Goal: Information Seeking & Learning: Learn about a topic

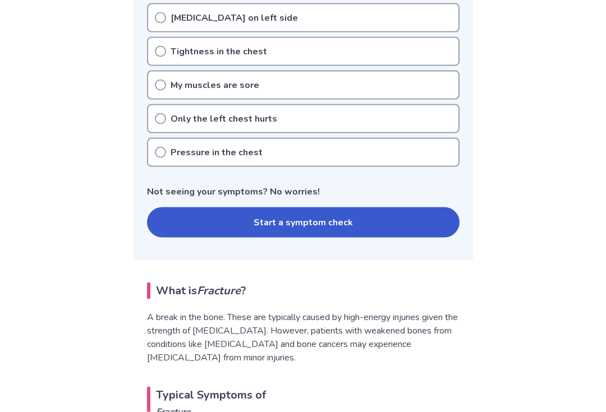
scroll to position [321, 0]
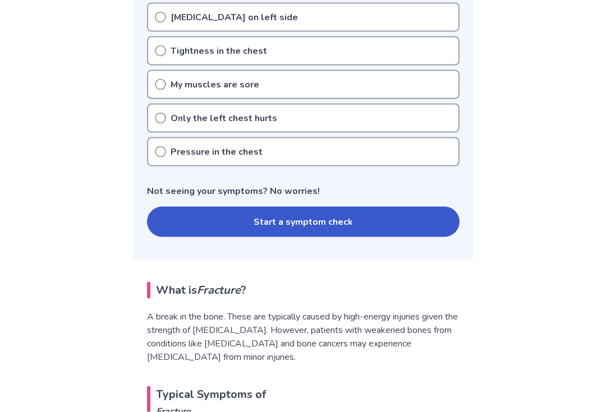
click at [174, 225] on button "Start a symptom check" at bounding box center [303, 222] width 312 height 30
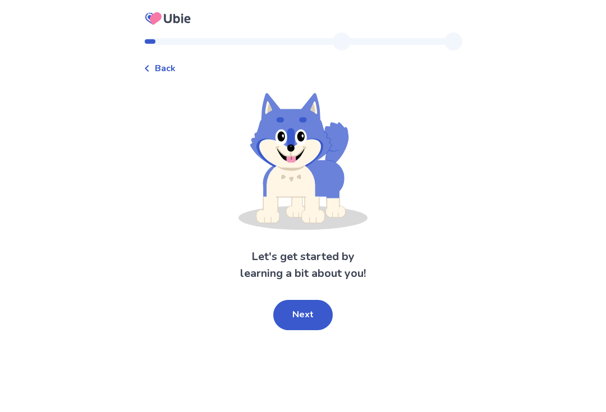
click at [289, 310] on button "Next" at bounding box center [302, 315] width 59 height 30
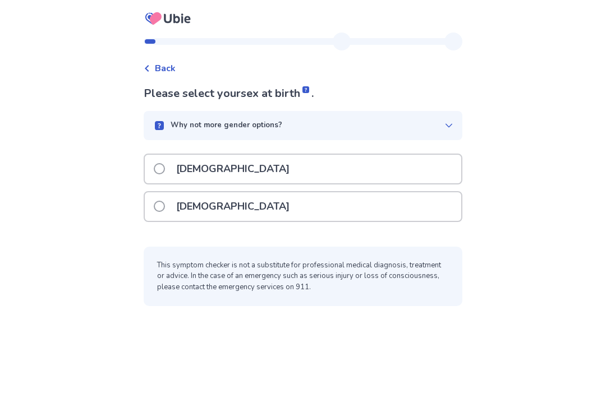
click at [172, 207] on label "[DEMOGRAPHIC_DATA]" at bounding box center [225, 206] width 142 height 29
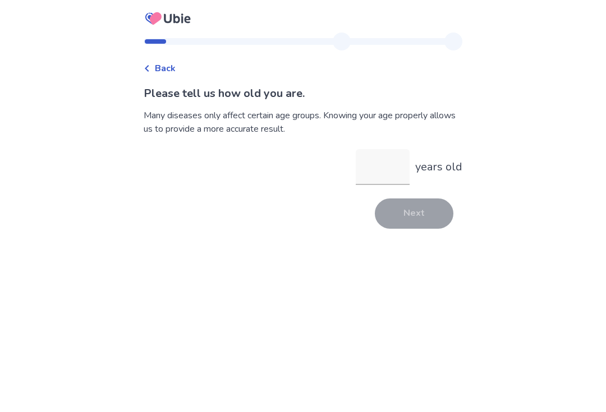
click at [377, 172] on input "years old" at bounding box center [383, 167] width 54 height 36
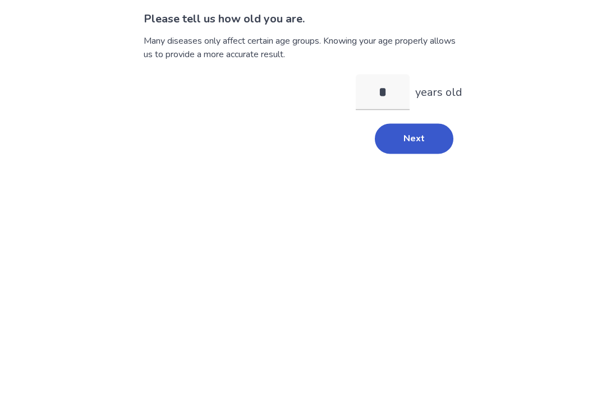
type input "**"
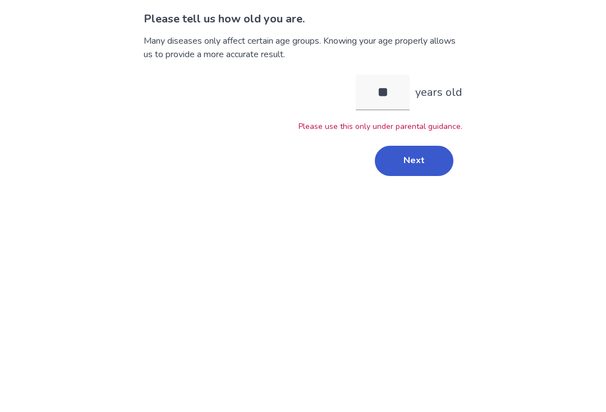
click at [409, 220] on button "Next" at bounding box center [414, 235] width 79 height 30
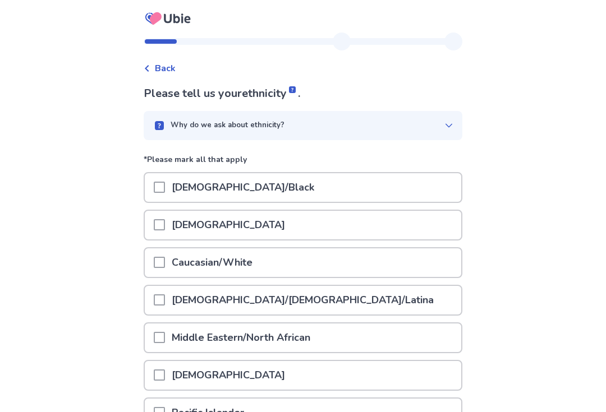
click at [202, 262] on p "Caucasian/White" at bounding box center [212, 262] width 94 height 29
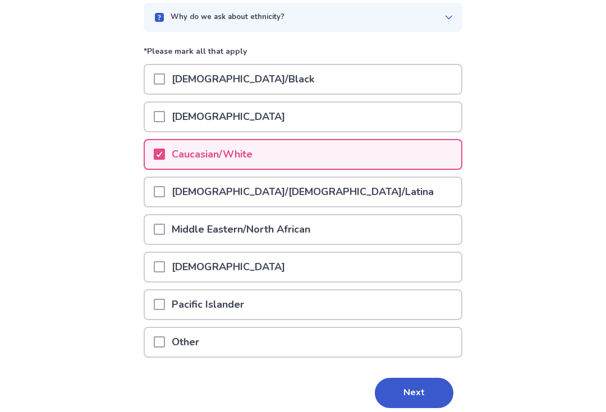
scroll to position [133, 0]
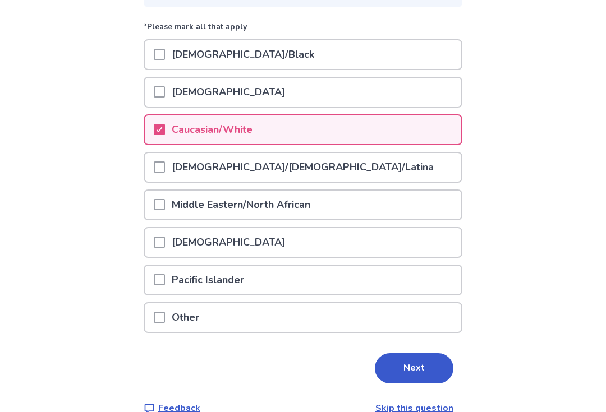
click at [416, 370] on button "Next" at bounding box center [414, 368] width 79 height 30
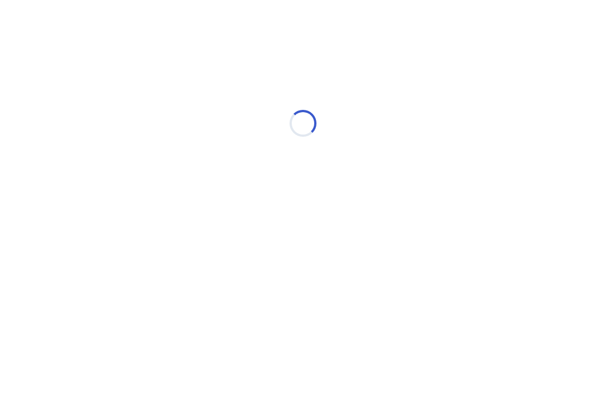
scroll to position [0, 0]
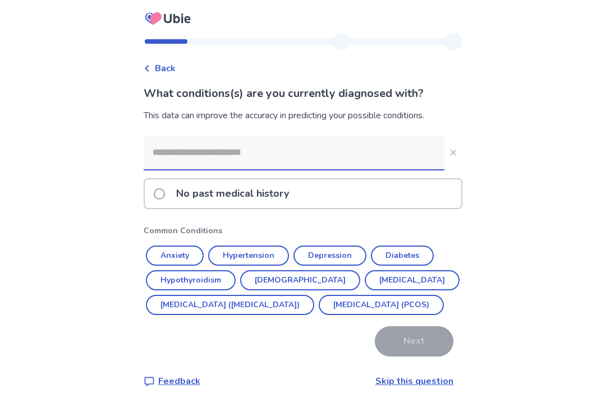
click at [173, 153] on input at bounding box center [294, 153] width 301 height 34
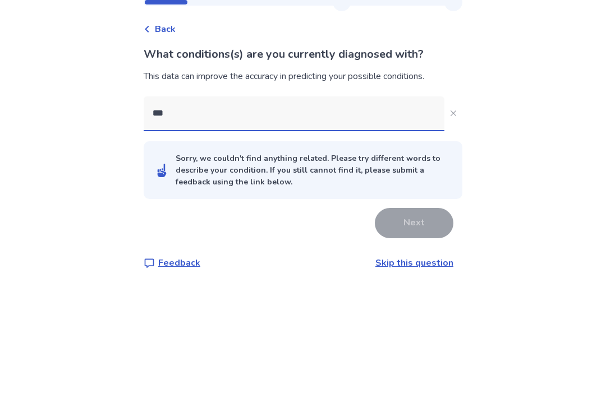
type input "****"
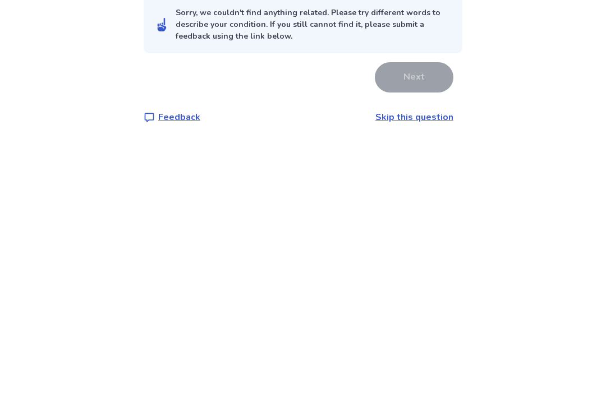
click at [396, 296] on link "Skip this question" at bounding box center [414, 302] width 78 height 12
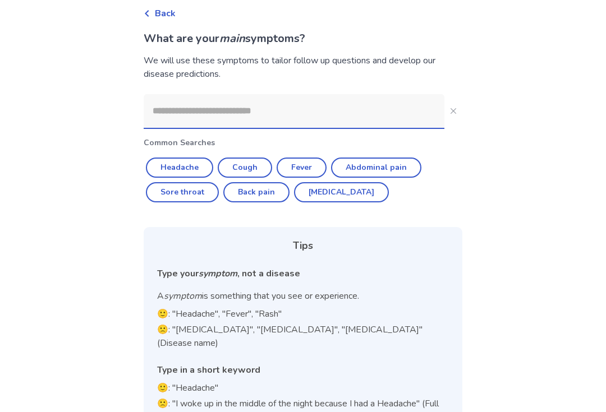
scroll to position [58, 0]
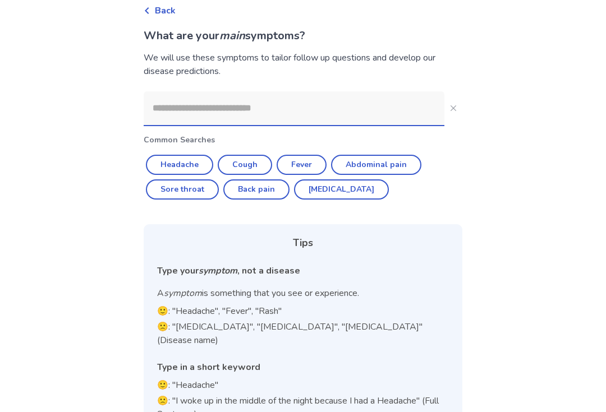
click at [195, 114] on input at bounding box center [294, 108] width 301 height 34
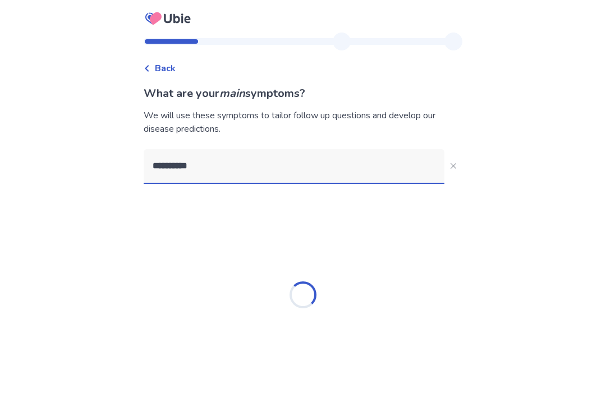
type input "**********"
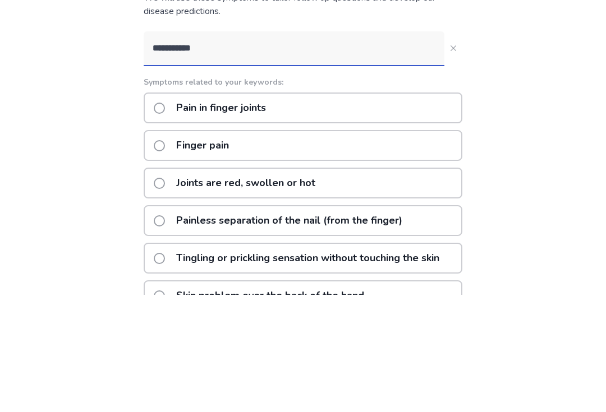
click at [172, 249] on label "Finger pain" at bounding box center [195, 263] width 82 height 29
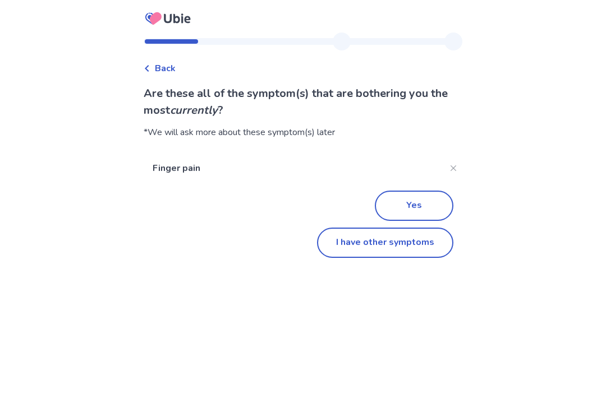
click at [365, 241] on button "I have other symptoms" at bounding box center [385, 243] width 136 height 30
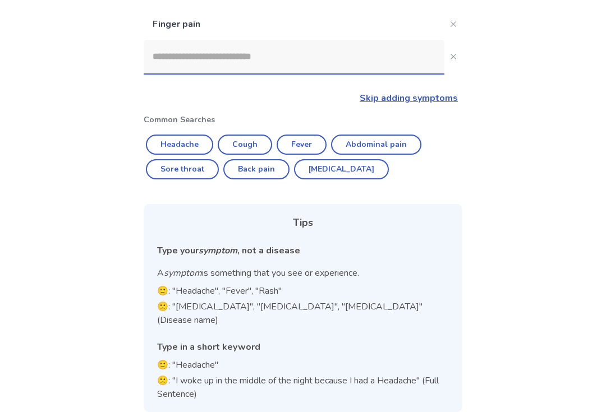
click at [388, 104] on link "Skip adding symptoms" at bounding box center [408, 98] width 98 height 12
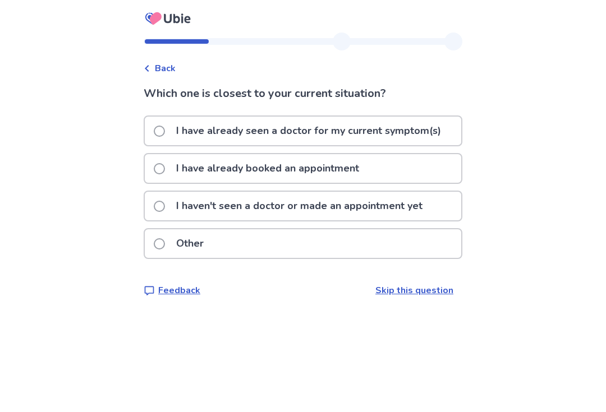
click at [182, 137] on p "I have already seen a doctor for my current symptom(s)" at bounding box center [308, 131] width 278 height 29
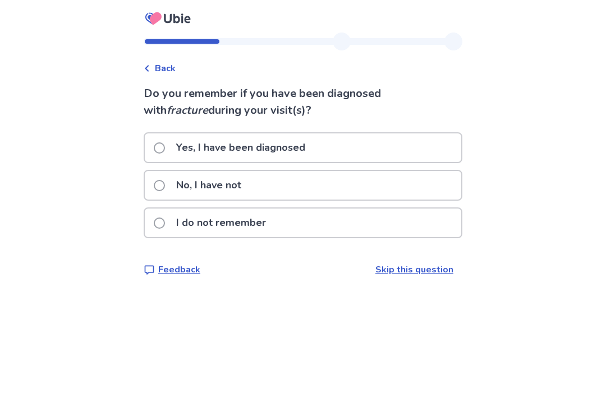
click at [177, 188] on p "No, I have not" at bounding box center [208, 185] width 79 height 29
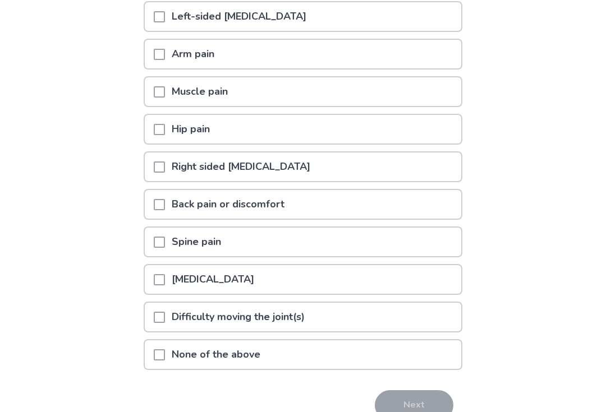
scroll to position [150, 0]
click at [181, 313] on p "Difficulty moving the joint(s)" at bounding box center [238, 317] width 146 height 29
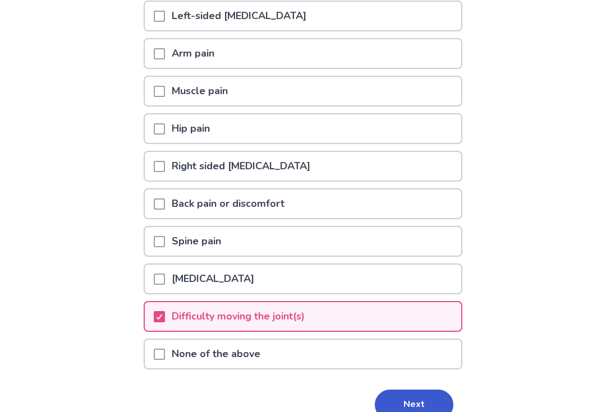
click at [393, 408] on button "Next" at bounding box center [414, 405] width 79 height 30
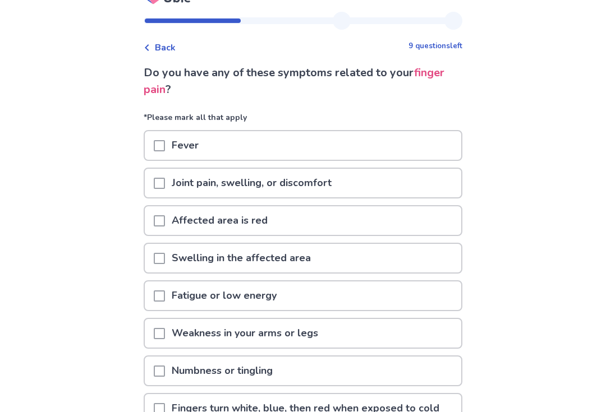
scroll to position [21, 0]
click at [164, 179] on span at bounding box center [159, 183] width 11 height 11
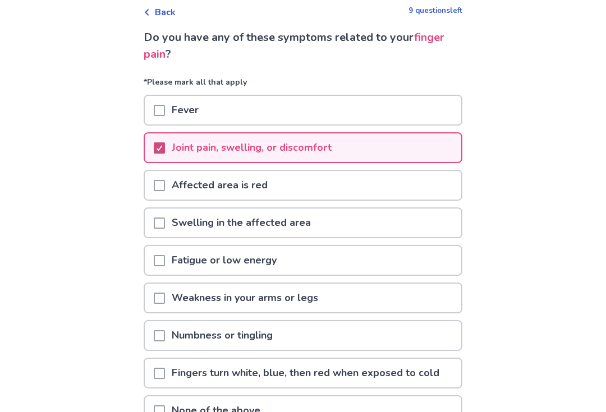
scroll to position [57, 0]
click at [165, 183] on span at bounding box center [159, 184] width 11 height 11
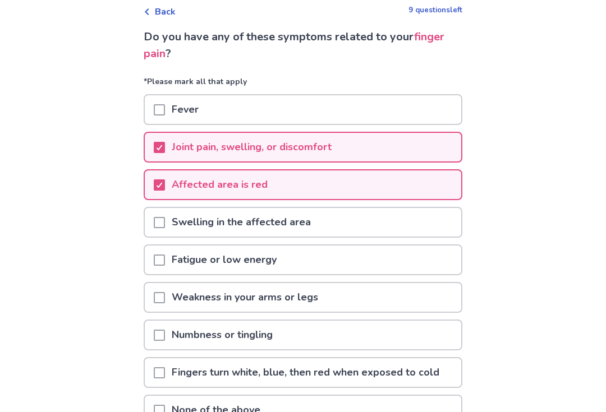
click at [165, 218] on span at bounding box center [159, 222] width 11 height 11
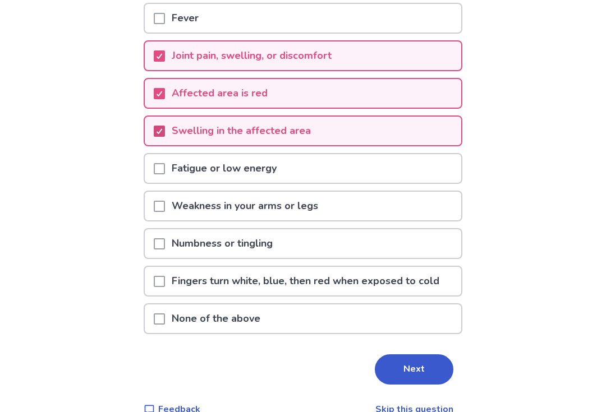
scroll to position [150, 0]
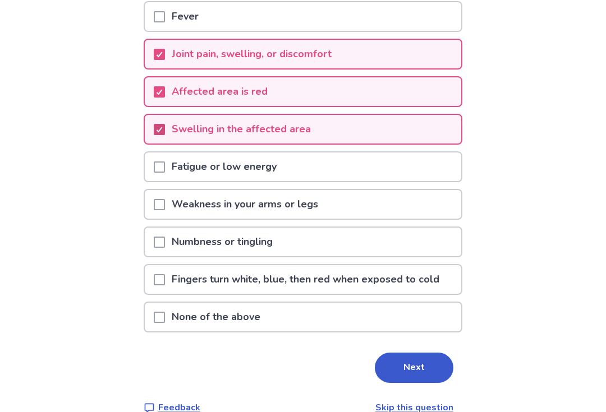
click at [187, 245] on p "Numbness or tingling" at bounding box center [222, 242] width 114 height 29
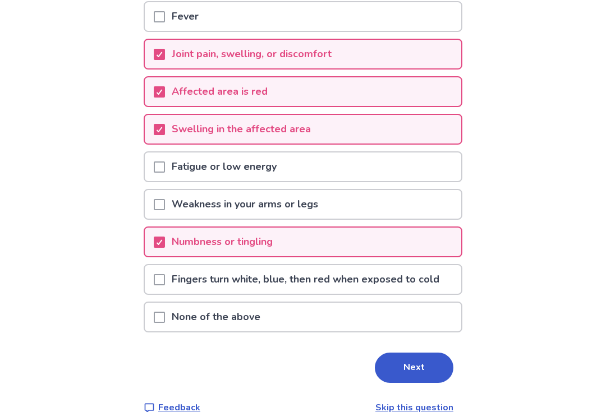
click at [388, 371] on button "Next" at bounding box center [414, 368] width 79 height 30
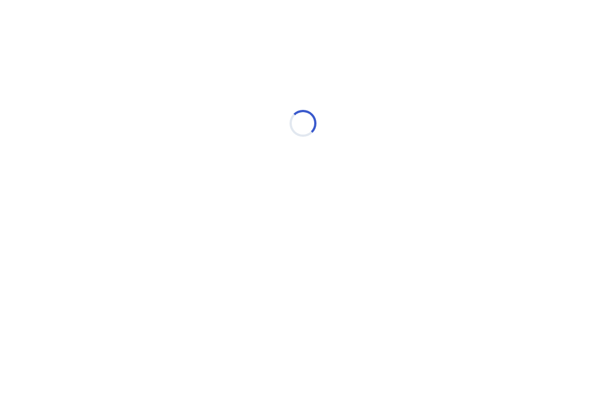
select select "*"
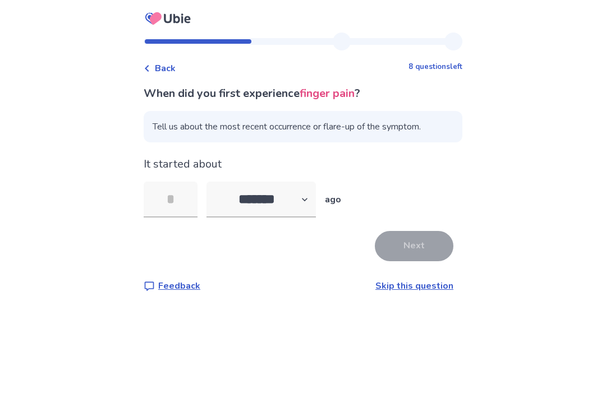
click at [174, 197] on input "tel" at bounding box center [171, 200] width 54 height 36
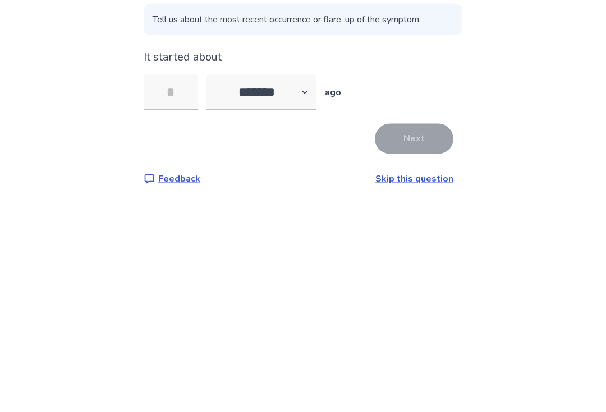
type input "*"
click at [411, 231] on button "Next" at bounding box center [414, 246] width 79 height 30
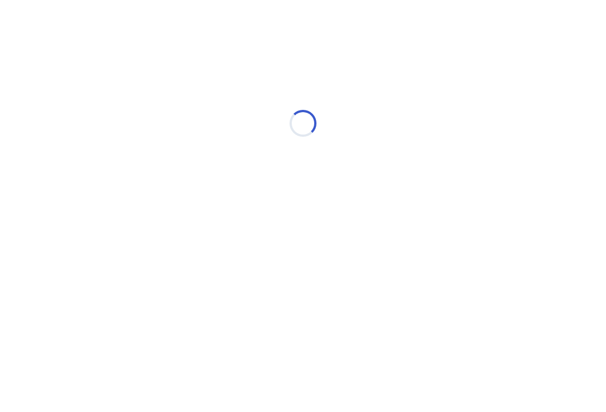
select select "*"
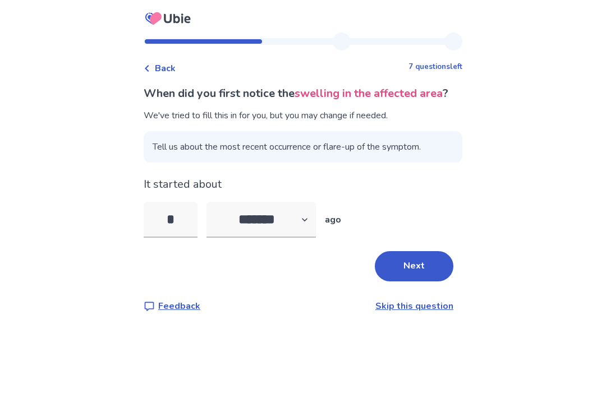
click at [147, 54] on div "Back 7 questions left When did you first notice the swelling in the affected ar…" at bounding box center [303, 182] width 336 height 298
click at [162, 70] on span "Back" at bounding box center [165, 68] width 21 height 13
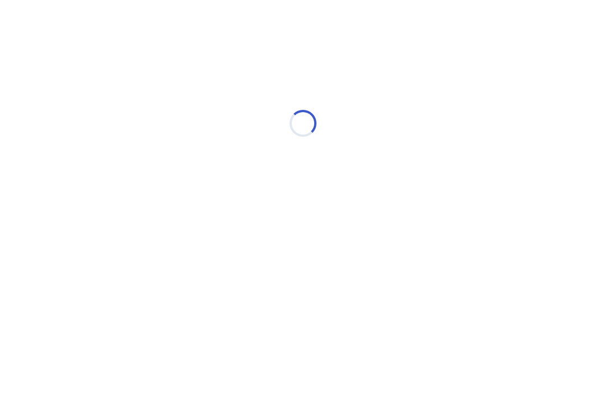
select select "*"
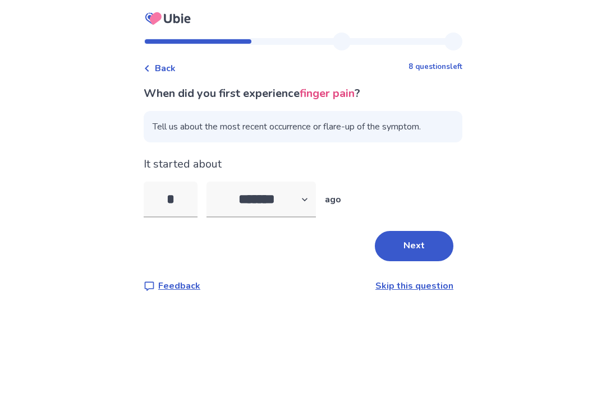
click at [396, 244] on button "Next" at bounding box center [414, 246] width 79 height 30
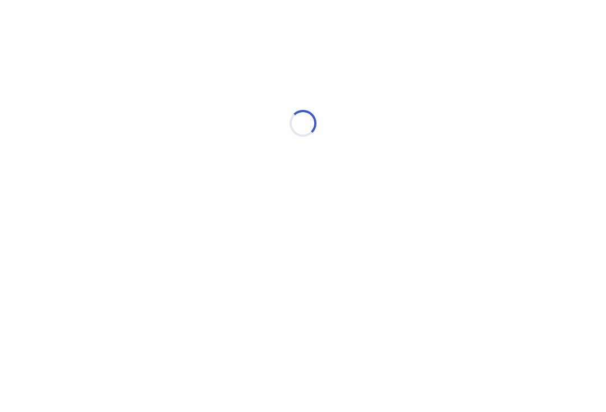
select select "*"
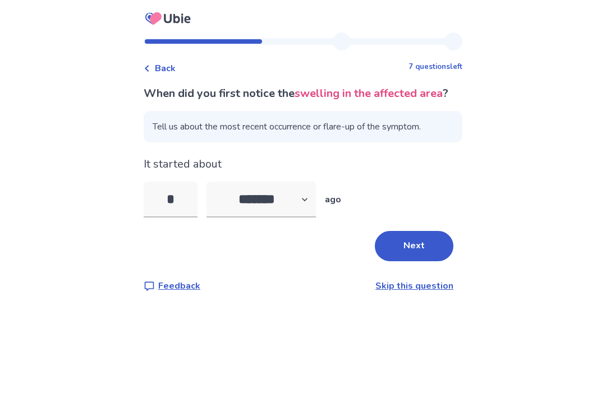
click at [399, 261] on button "Next" at bounding box center [414, 246] width 79 height 30
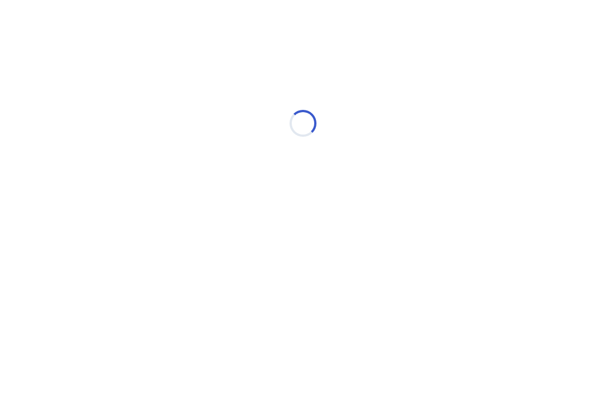
select select "*"
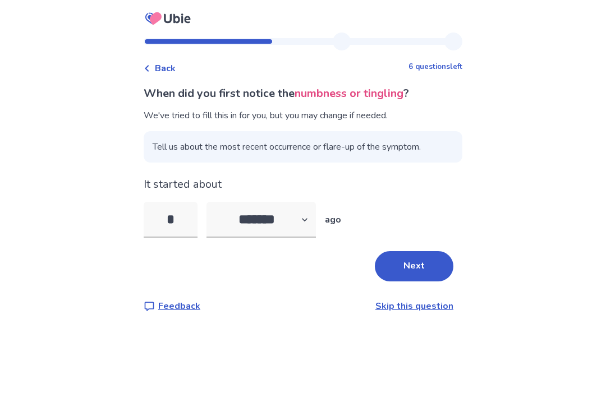
click at [195, 218] on input "*" at bounding box center [171, 220] width 54 height 36
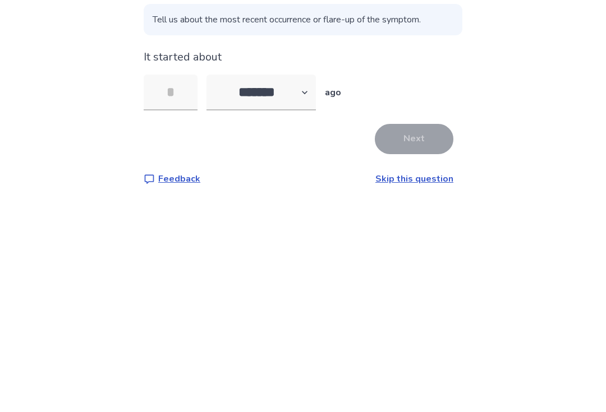
type input "*"
click at [407, 251] on button "Next" at bounding box center [414, 266] width 79 height 30
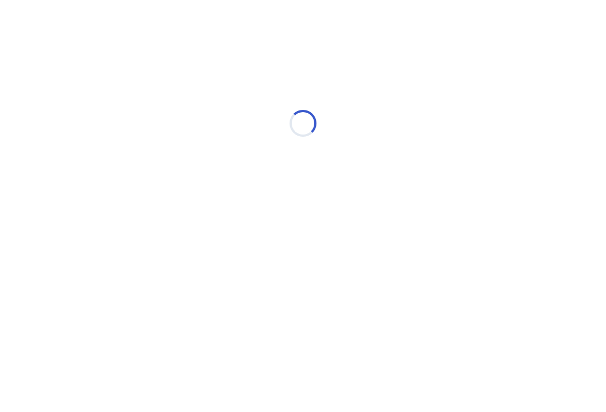
select select "*"
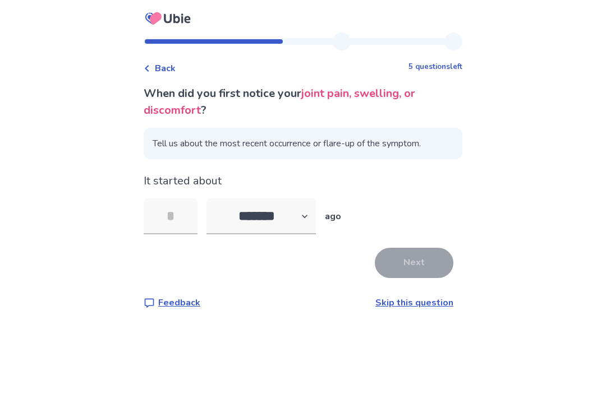
click at [170, 220] on input "tel" at bounding box center [171, 217] width 54 height 36
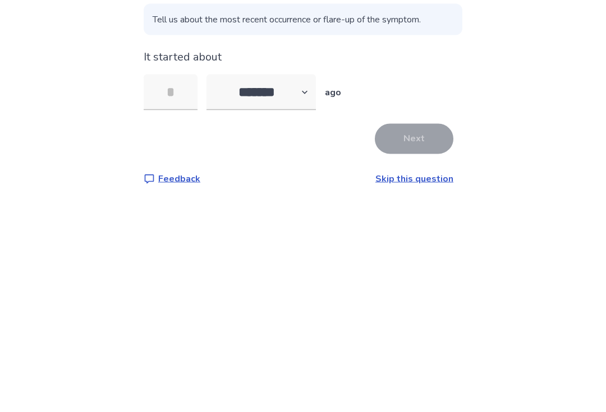
type input "*"
click at [387, 248] on button "Next" at bounding box center [414, 263] width 79 height 30
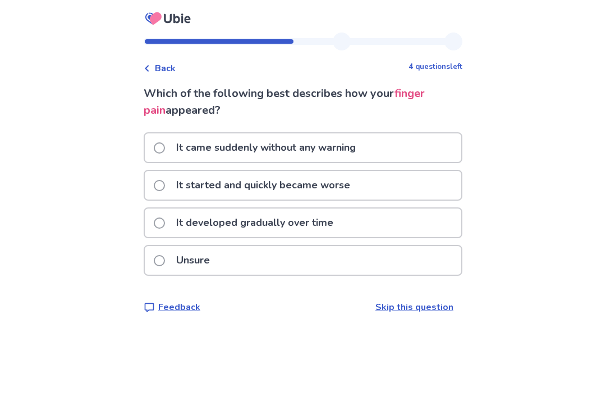
click at [187, 145] on p "It came suddenly without any warning" at bounding box center [265, 147] width 193 height 29
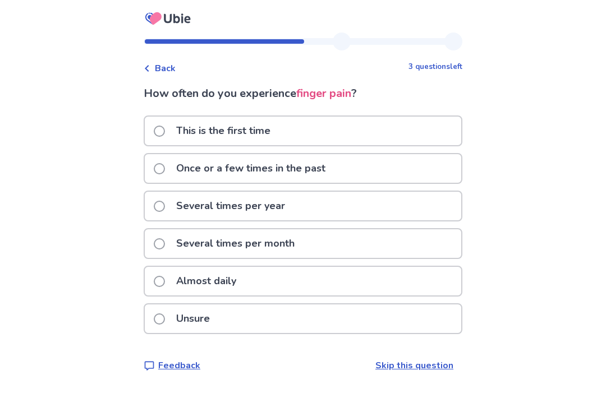
click at [201, 131] on p "This is the first time" at bounding box center [223, 131] width 108 height 29
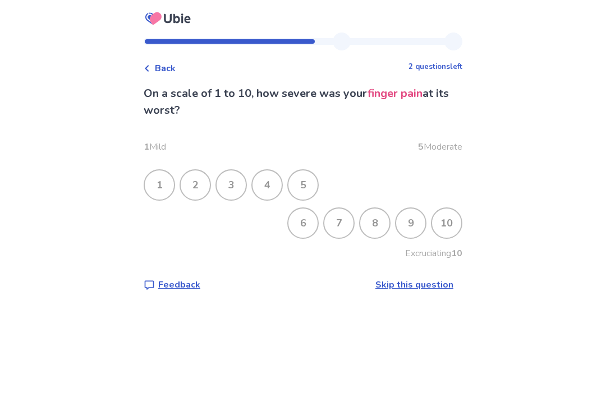
click at [400, 211] on div "9" at bounding box center [410, 223] width 29 height 29
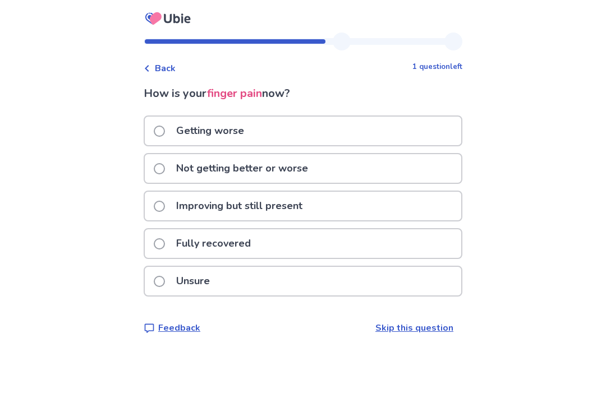
click at [165, 207] on span at bounding box center [159, 206] width 11 height 11
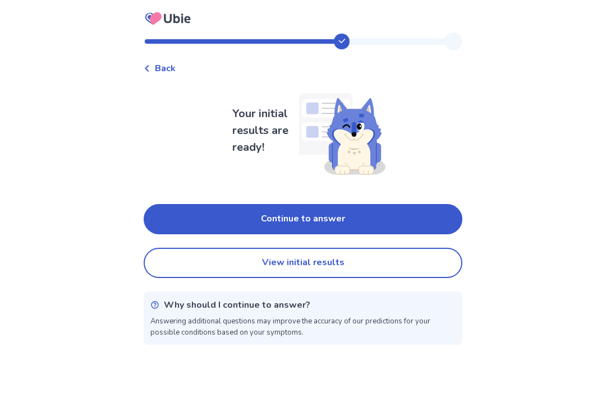
click at [185, 213] on button "Continue to answer" at bounding box center [303, 219] width 319 height 30
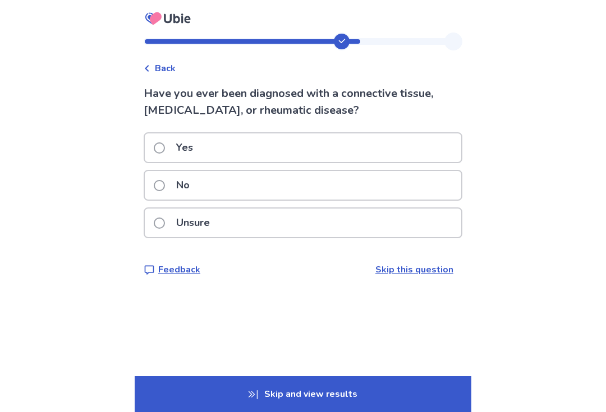
click at [177, 189] on p "No" at bounding box center [182, 185] width 27 height 29
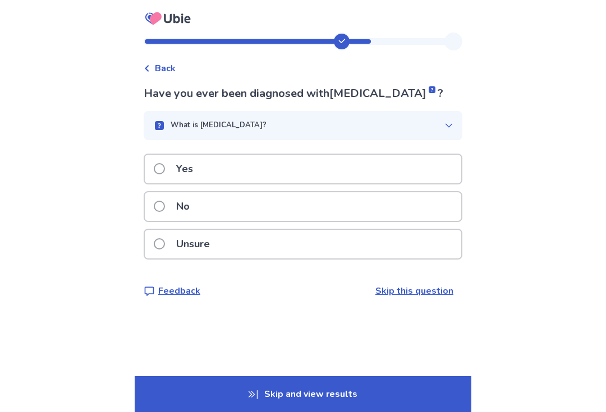
click at [181, 201] on p "No" at bounding box center [182, 206] width 27 height 29
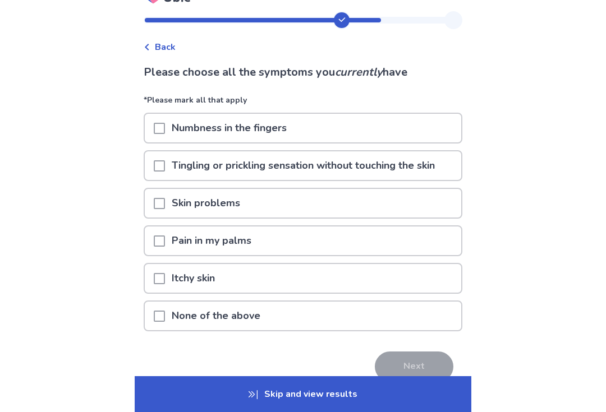
scroll to position [22, 0]
click at [188, 308] on p "None of the above" at bounding box center [216, 315] width 102 height 29
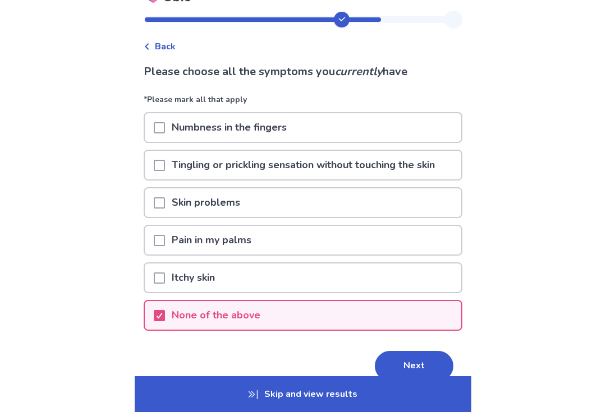
click at [396, 365] on button "Next" at bounding box center [414, 366] width 79 height 30
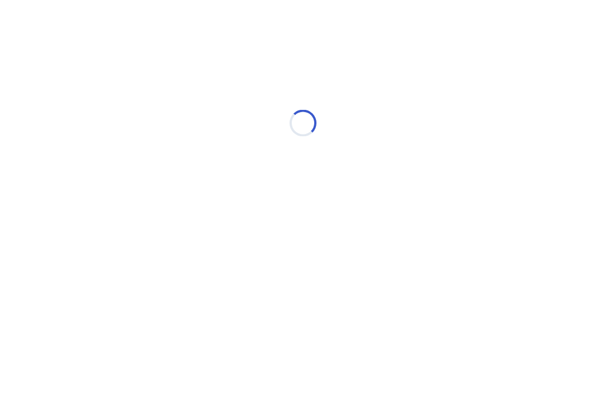
scroll to position [0, 0]
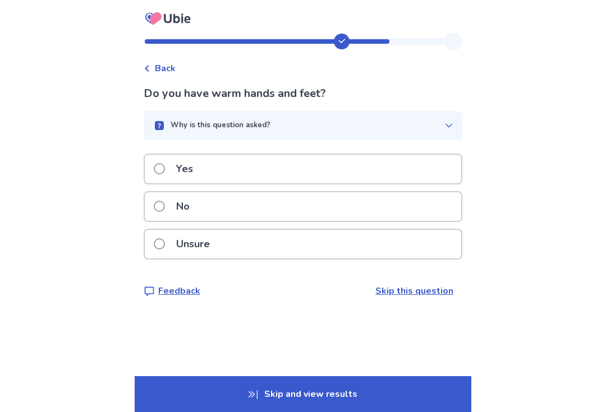
click at [211, 241] on p "Unsure" at bounding box center [192, 244] width 47 height 29
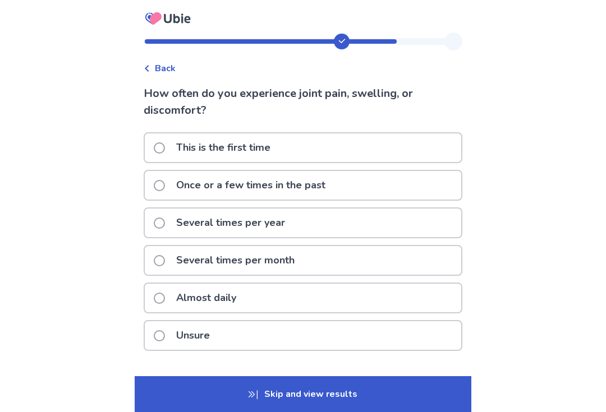
click at [165, 151] on span at bounding box center [159, 147] width 11 height 11
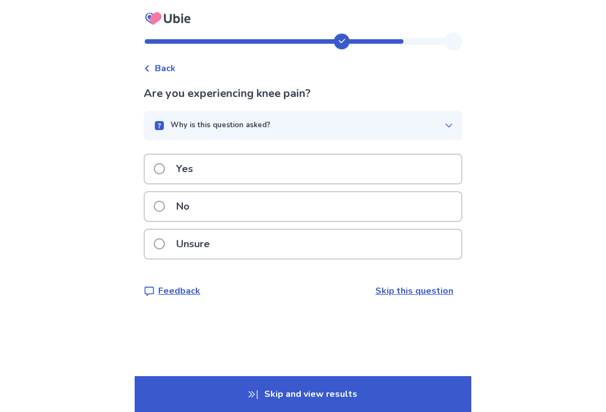
click at [164, 209] on span at bounding box center [159, 206] width 11 height 11
click at [206, 249] on p "Unsure" at bounding box center [192, 244] width 47 height 29
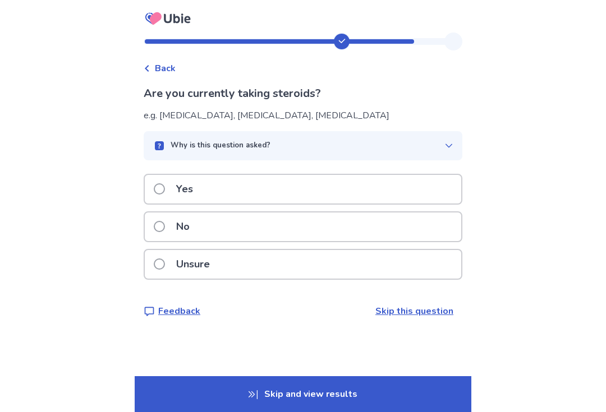
click at [185, 144] on p "Why is this question asked?" at bounding box center [220, 145] width 100 height 11
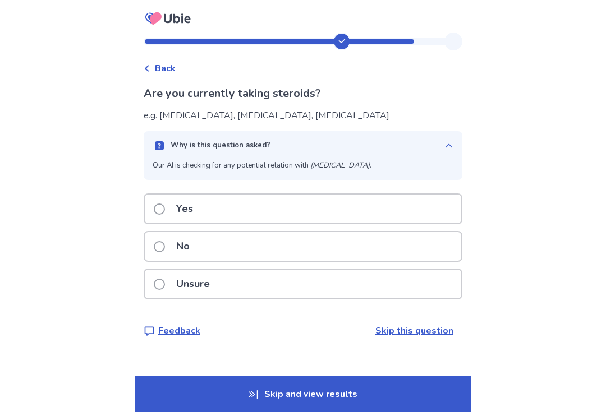
click at [176, 245] on label "No" at bounding box center [175, 246] width 43 height 29
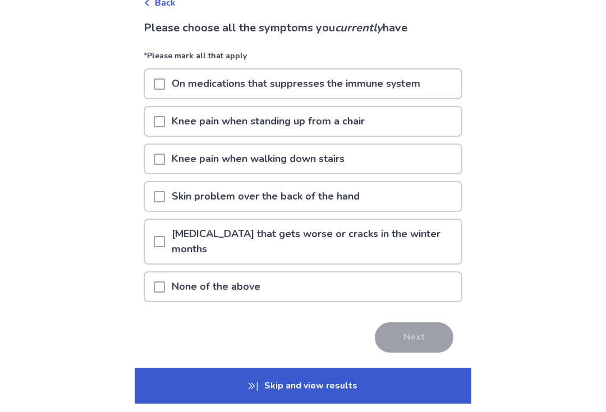
scroll to position [56, 0]
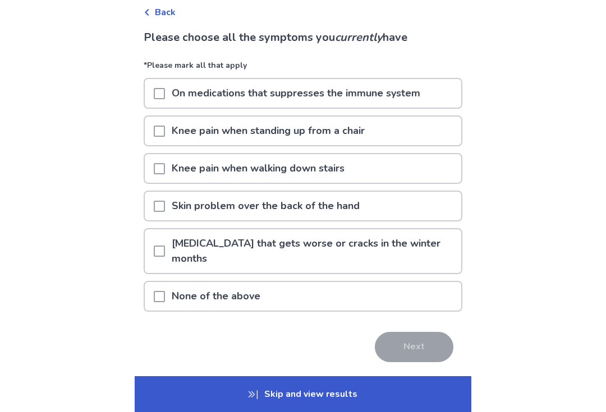
click at [301, 282] on div "None of the above" at bounding box center [303, 296] width 316 height 29
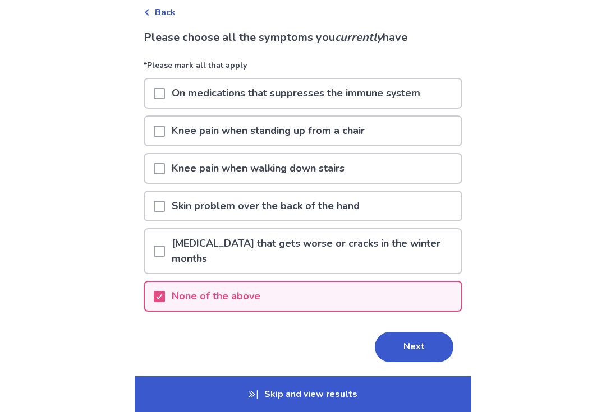
click at [395, 332] on button "Next" at bounding box center [414, 347] width 79 height 30
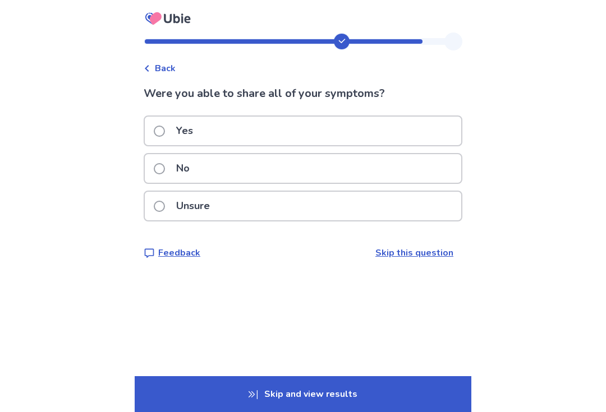
click at [176, 131] on p "Yes" at bounding box center [184, 131] width 30 height 29
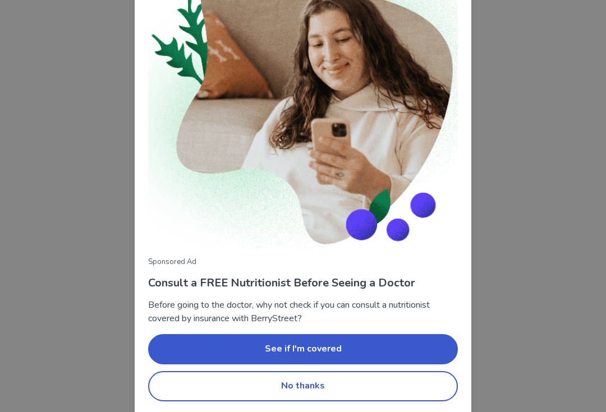
scroll to position [78, 0]
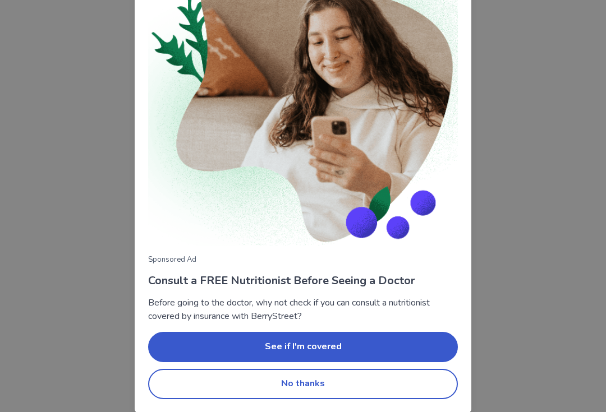
click at [312, 384] on button "No thanks" at bounding box center [303, 384] width 310 height 30
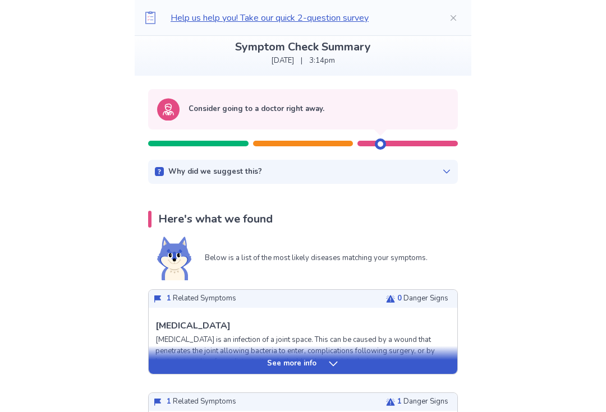
scroll to position [0, 0]
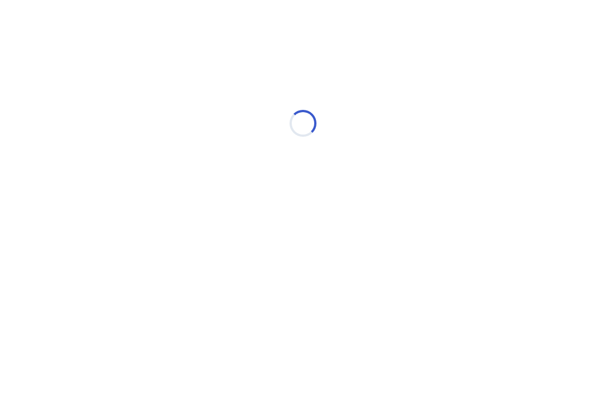
select select "*"
